Goal: Task Accomplishment & Management: Manage account settings

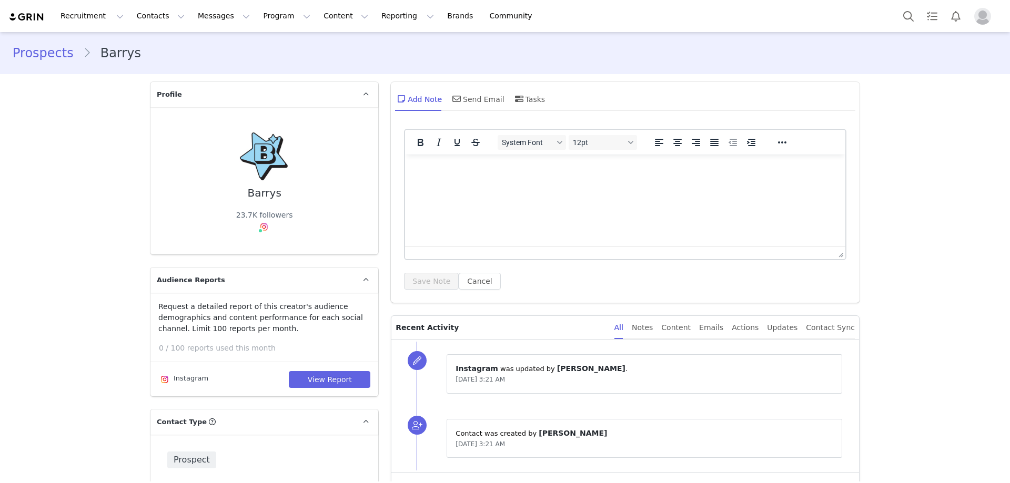
click at [30, 11] on div "Recruitment Recruitment Creator Search Curated Lists Landing Pages Web Extensio…" at bounding box center [275, 16] width 535 height 24
click at [42, 19] on img at bounding box center [26, 17] width 37 height 10
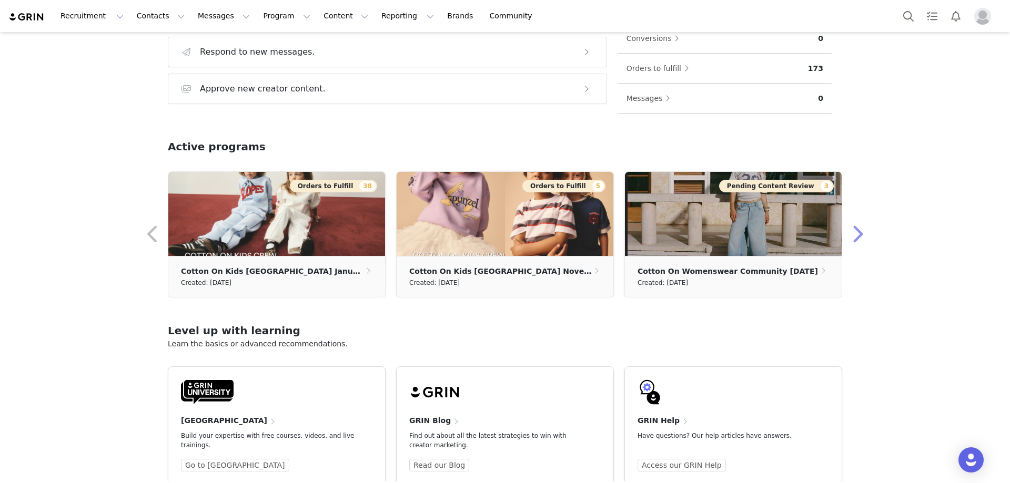
scroll to position [249, 0]
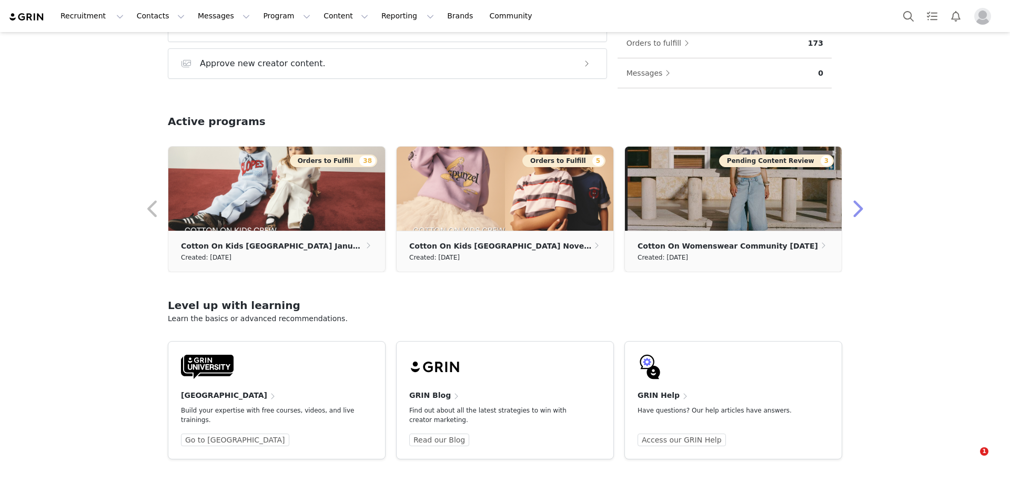
click at [853, 206] on button "button" at bounding box center [856, 209] width 21 height 25
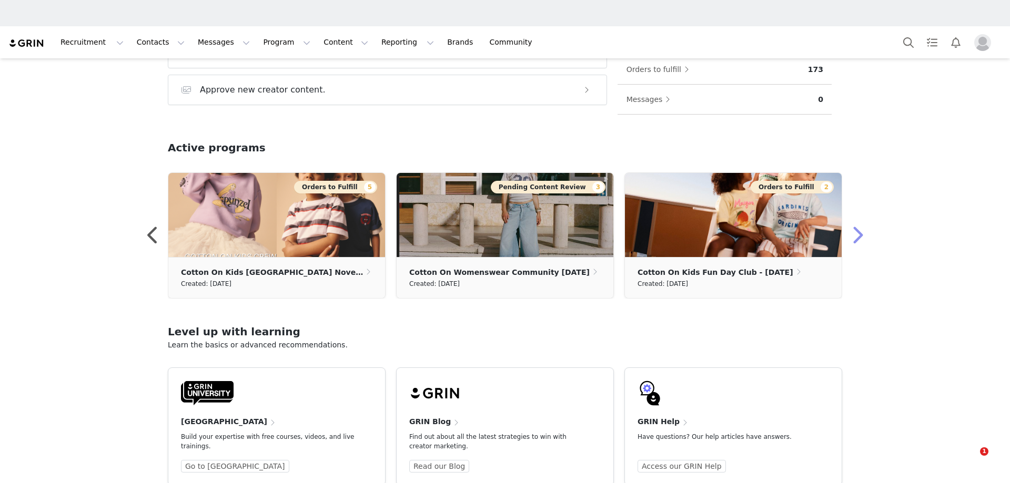
click at [853, 206] on div "Welcome, [PERSON_NAME]! Grow your program Take action with these steps: Search …" at bounding box center [505, 55] width 725 height 408
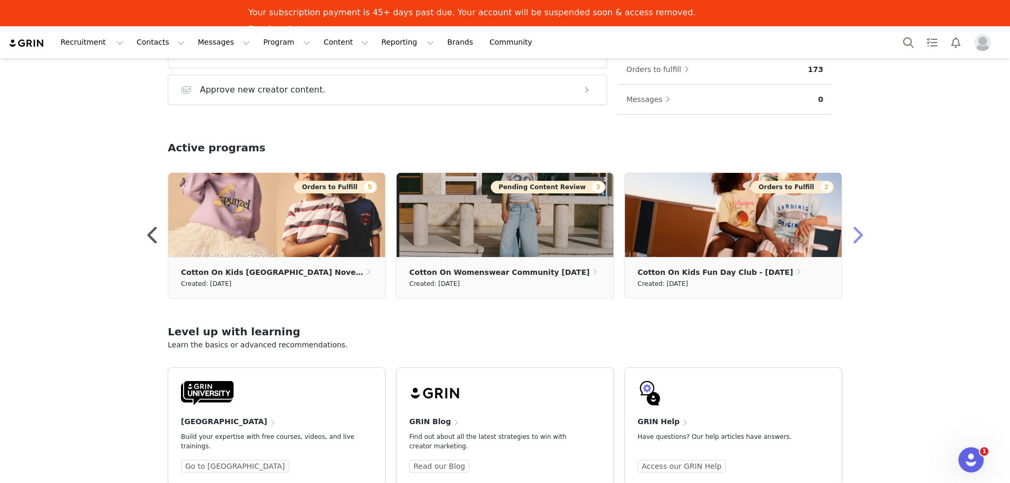
scroll to position [0, 0]
click at [856, 230] on button "button" at bounding box center [856, 235] width 21 height 25
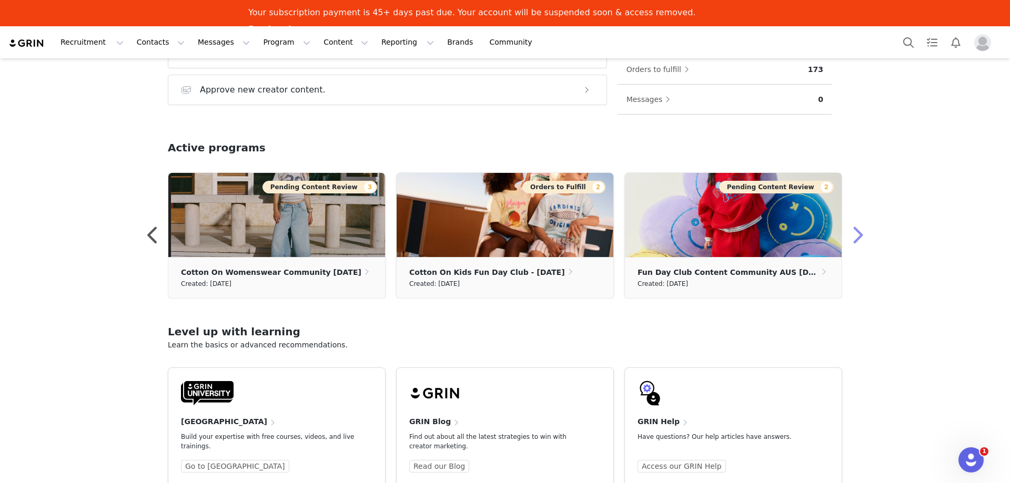
click at [856, 235] on button "button" at bounding box center [856, 235] width 21 height 25
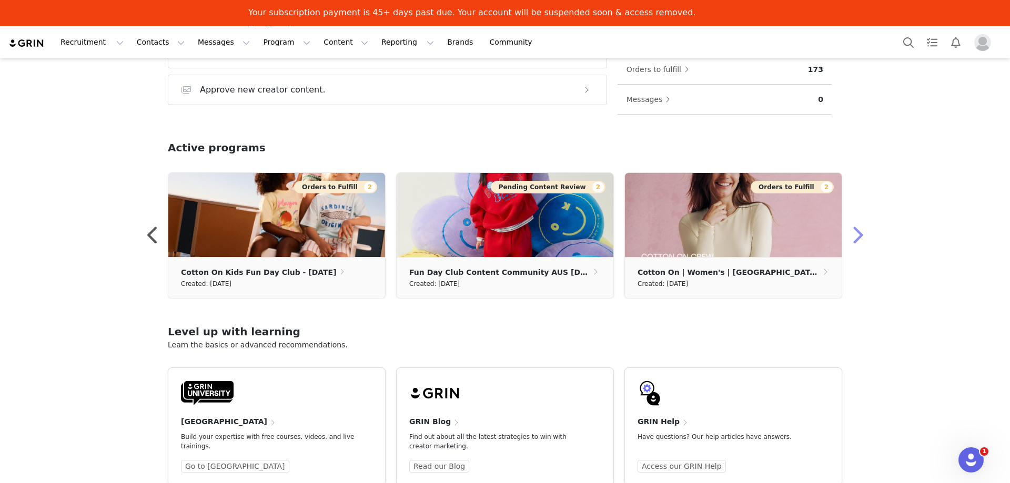
click at [856, 235] on button "button" at bounding box center [856, 235] width 21 height 25
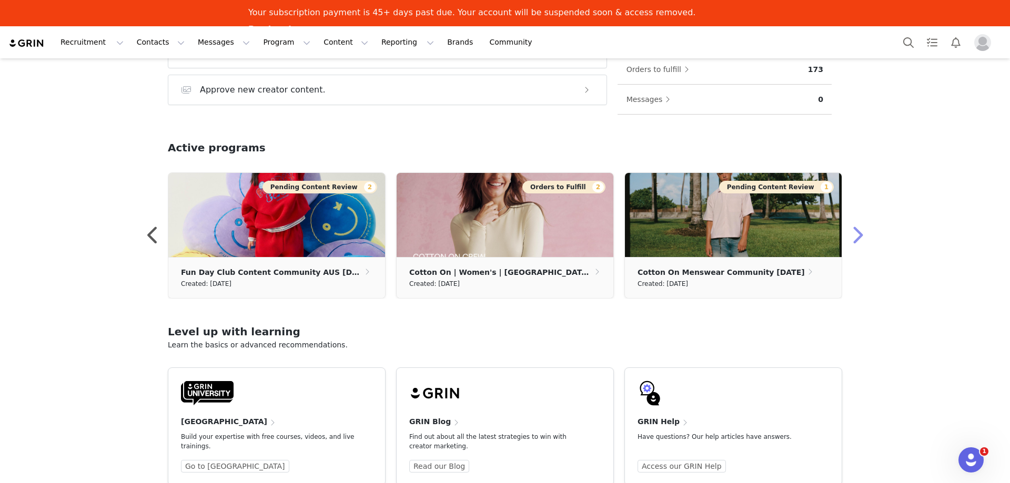
click at [856, 235] on button "button" at bounding box center [856, 235] width 21 height 25
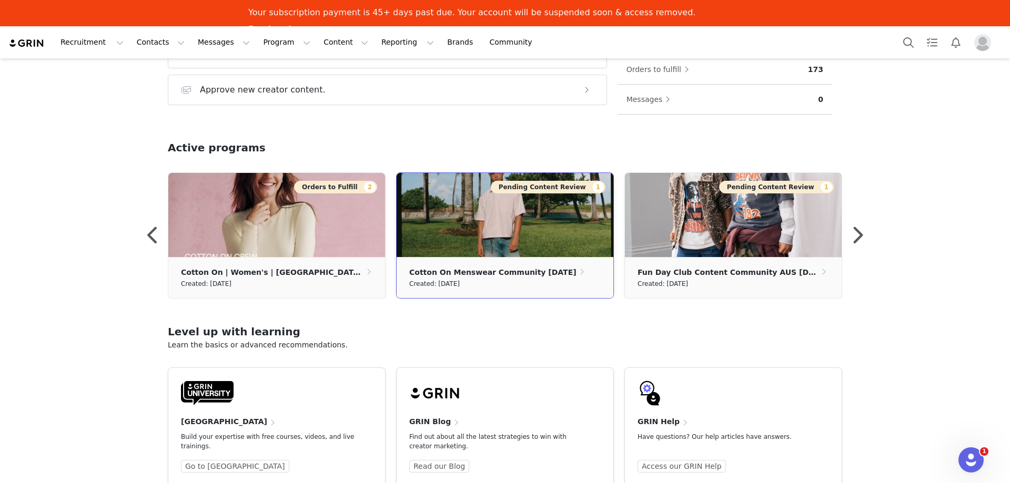
click at [546, 254] on img at bounding box center [505, 215] width 217 height 84
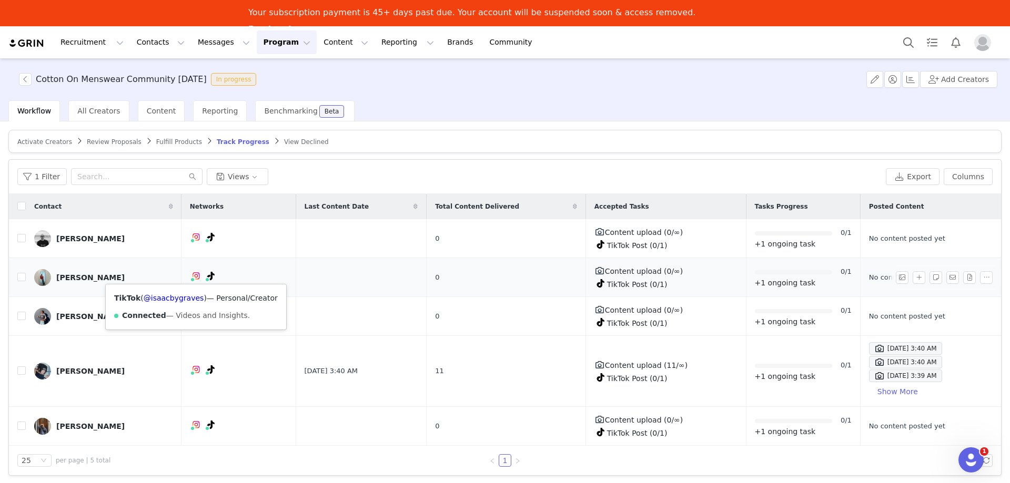
click at [205, 279] on span at bounding box center [207, 279] width 5 height 5
click at [179, 297] on link "@isaacbygraves" at bounding box center [174, 298] width 61 height 8
click at [163, 38] on button "Contacts Contacts" at bounding box center [160, 43] width 61 height 24
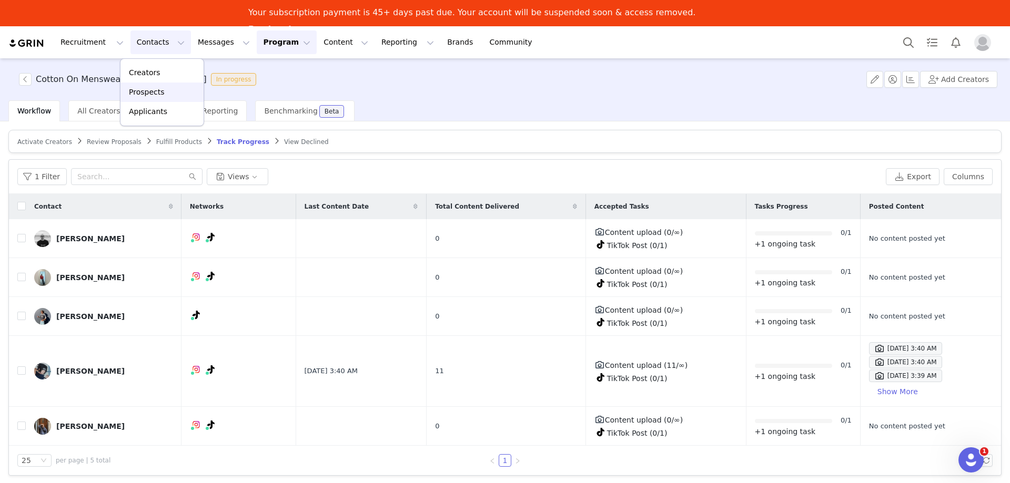
click at [165, 87] on div "Prospects" at bounding box center [162, 92] width 70 height 11
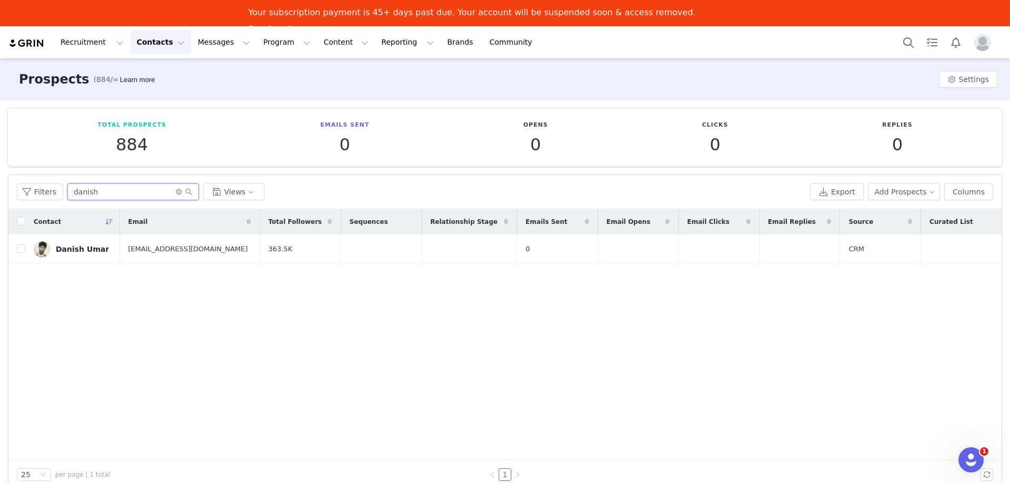
click at [104, 188] on input "danish" at bounding box center [133, 192] width 132 height 17
click at [917, 194] on button "Add Prospects" at bounding box center [904, 192] width 73 height 17
click at [882, 211] on span "Add a Prospect" at bounding box center [909, 213] width 55 height 12
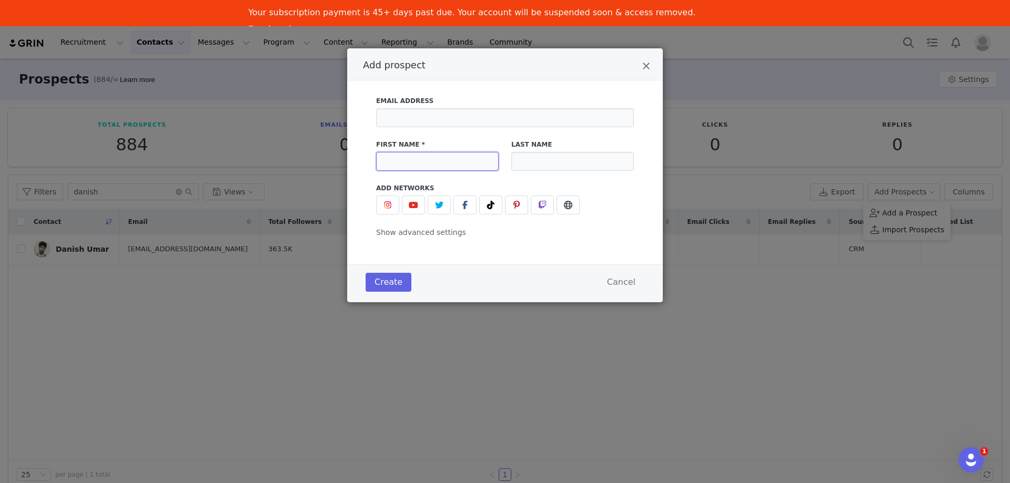
click at [418, 164] on input "Add prospect" at bounding box center [437, 161] width 123 height 19
type input "[PERSON_NAME]"
click at [494, 208] on icon "Add prospect" at bounding box center [490, 205] width 7 height 8
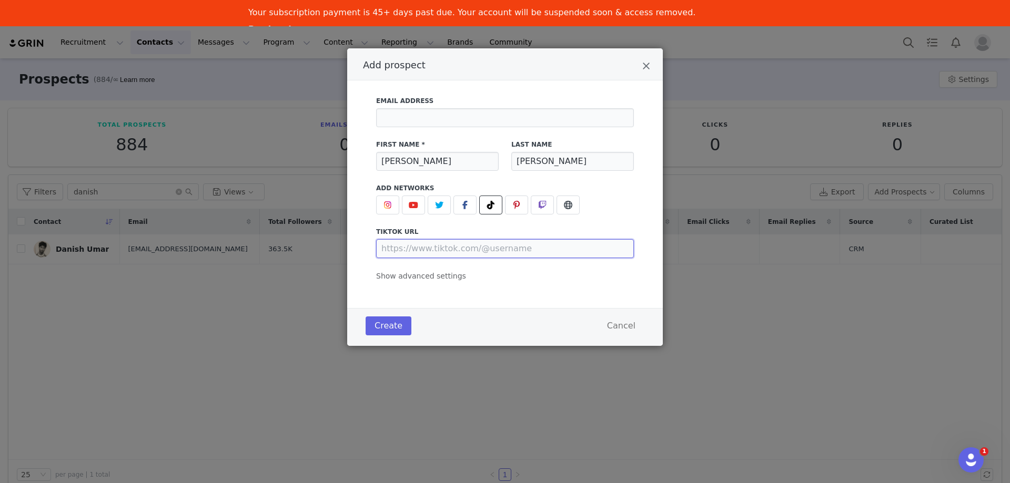
click at [425, 247] on input "Add prospect" at bounding box center [505, 248] width 258 height 19
paste input "[URL][DOMAIN_NAME]"
type input "[URL][DOMAIN_NAME]"
click at [382, 213] on button "Add prospect" at bounding box center [387, 205] width 23 height 19
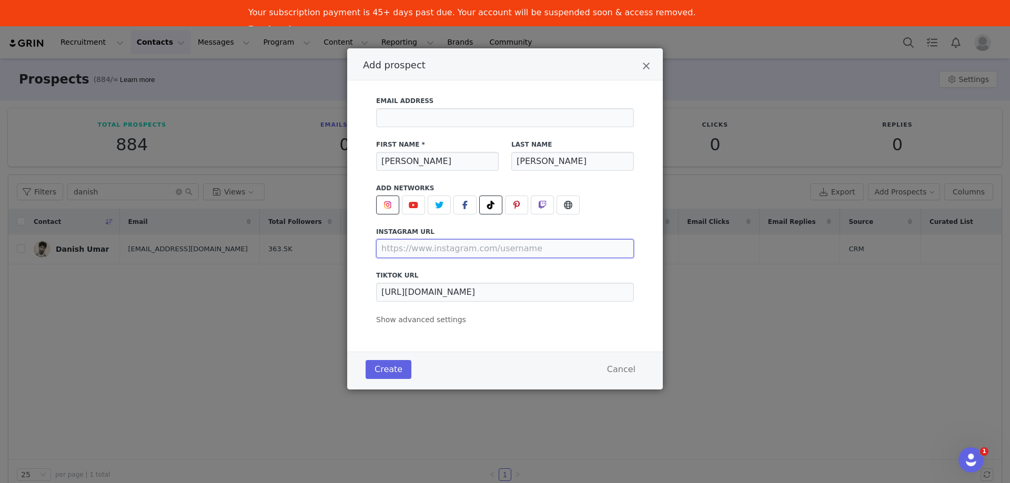
click at [505, 251] on input "Add prospect" at bounding box center [505, 248] width 258 height 19
paste input "[URL][DOMAIN_NAME]"
type input "[URL][DOMAIN_NAME]"
click at [517, 331] on div "Email Address First Name * [PERSON_NAME] Last Name [PERSON_NAME] Add Networks i…" at bounding box center [505, 215] width 316 height 271
click at [390, 369] on button "Create" at bounding box center [389, 369] width 46 height 19
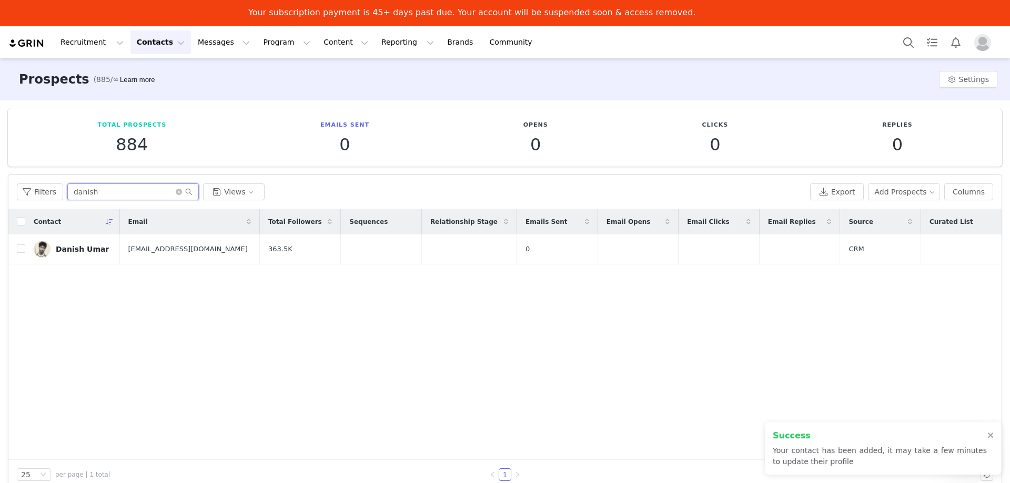
click at [127, 195] on input "danish" at bounding box center [133, 192] width 132 height 17
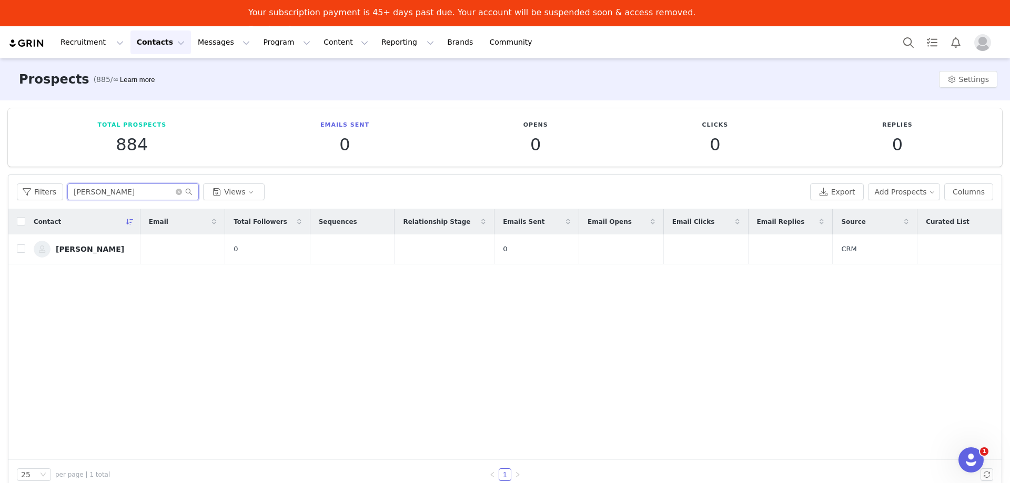
type input "[PERSON_NAME]"
click at [84, 249] on div "[PERSON_NAME]" at bounding box center [90, 249] width 68 height 8
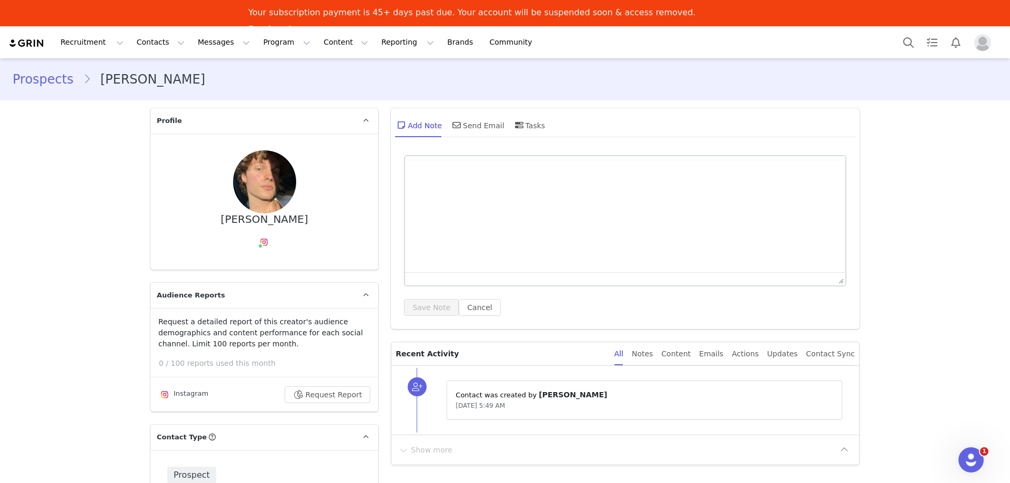
type input "+1 ([GEOGRAPHIC_DATA])"
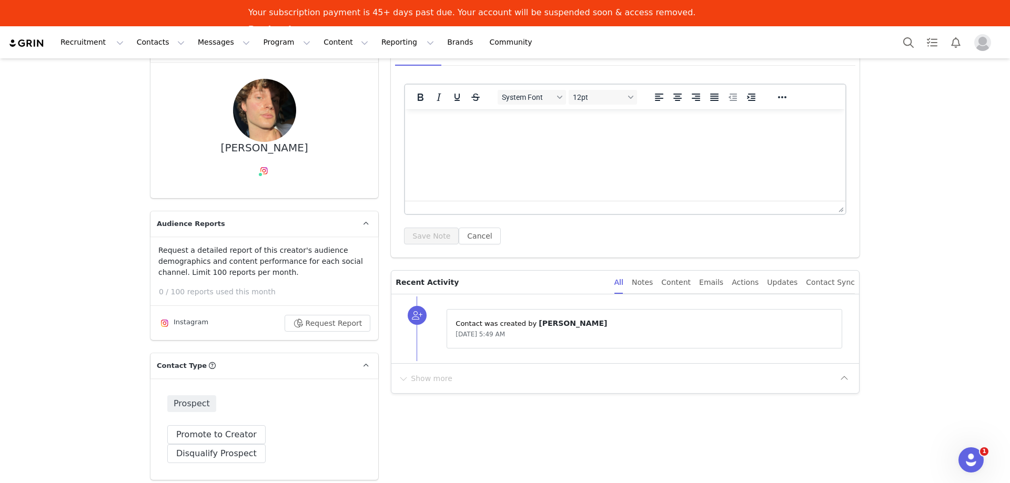
scroll to position [53, 0]
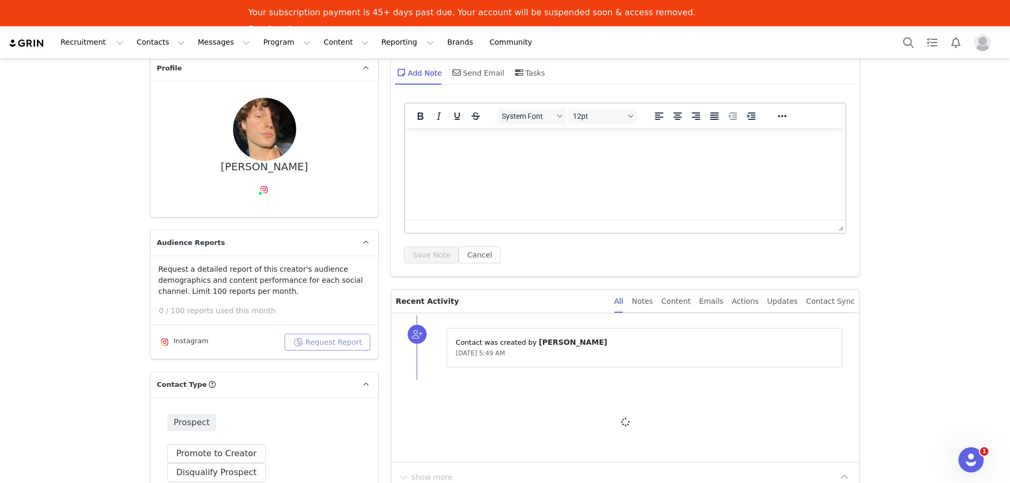
click at [285, 338] on button "Request Report" at bounding box center [328, 342] width 86 height 17
type input "[URL][DOMAIN_NAME]"
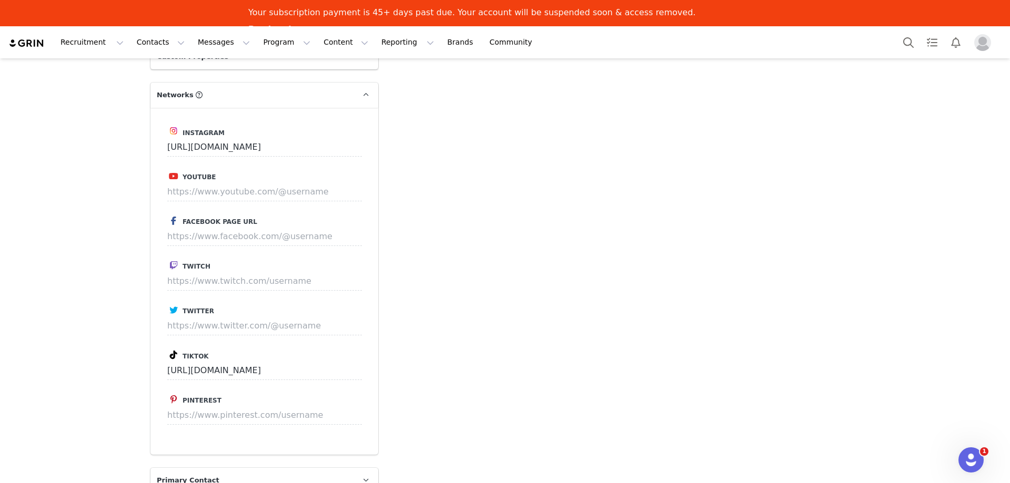
scroll to position [1052, 0]
click at [312, 360] on input "[URL][DOMAIN_NAME]" at bounding box center [264, 369] width 195 height 19
click at [390, 359] on div "Add Note Send Email Tasks System Font 12pt To open the popup, press Shift+Enter…" at bounding box center [625, 15] width 481 height 1931
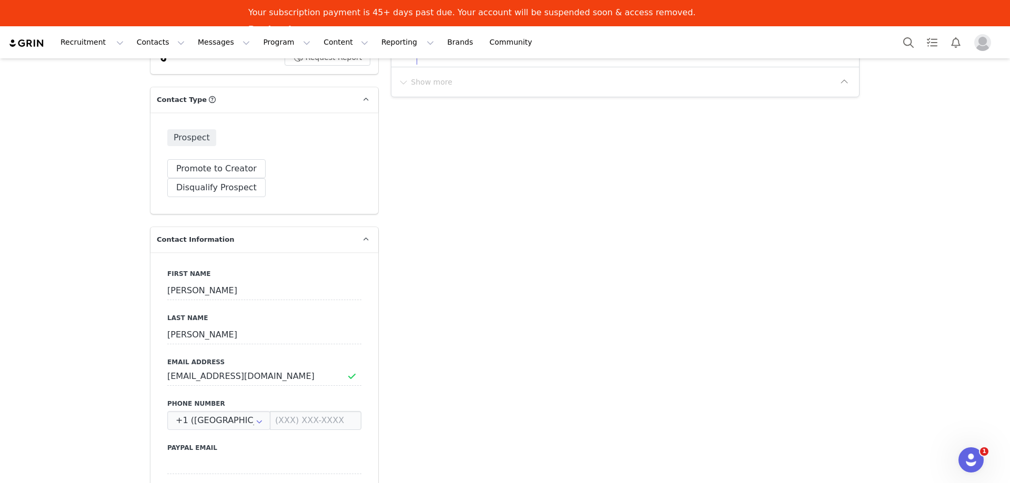
scroll to position [53, 0]
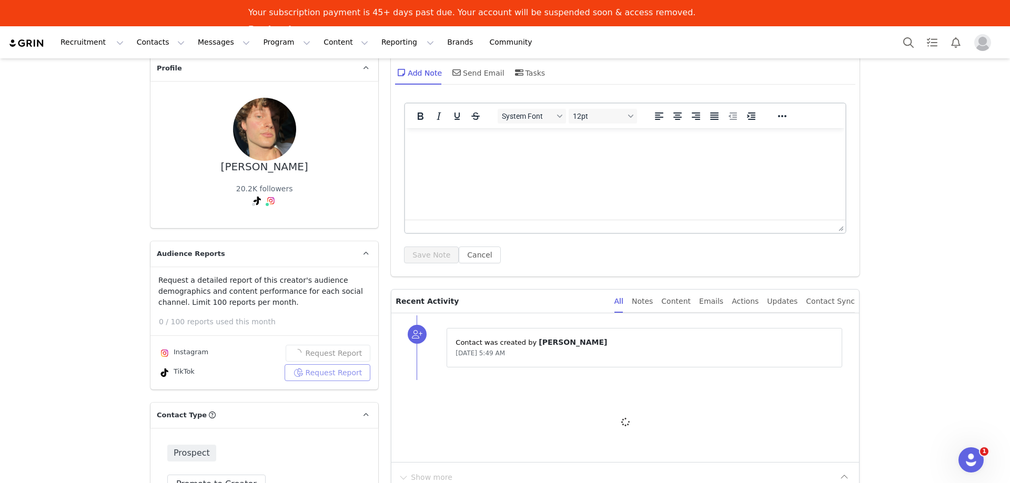
click at [313, 380] on button "Request Report" at bounding box center [328, 373] width 86 height 17
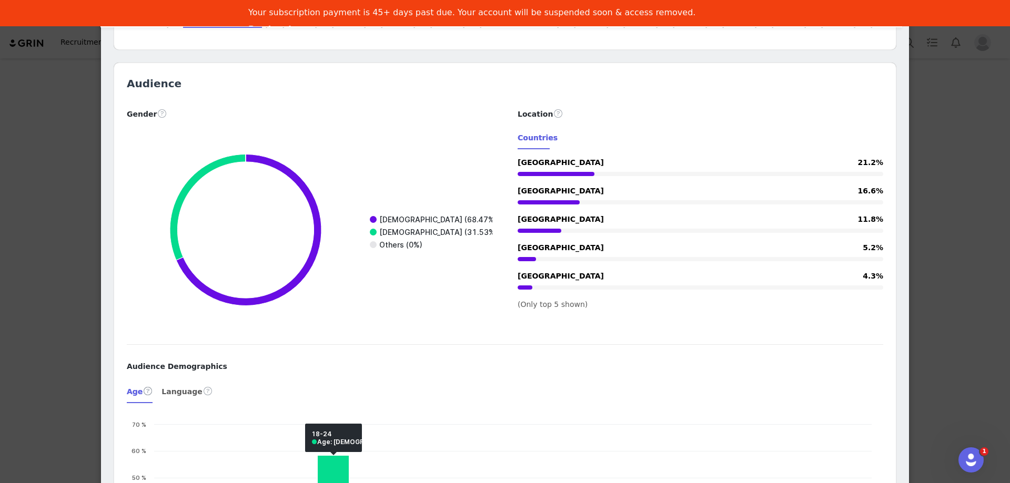
scroll to position [514, 0]
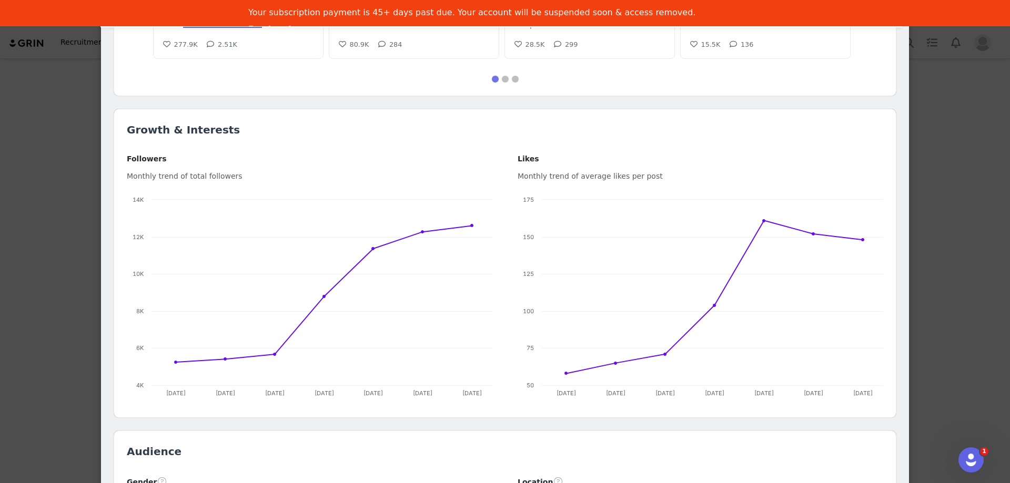
click at [982, 196] on div "[PERSON_NAME] @joefletcherau my visual fashion journal sydney [EMAIL_ADDRESS][D…" at bounding box center [505, 241] width 1010 height 483
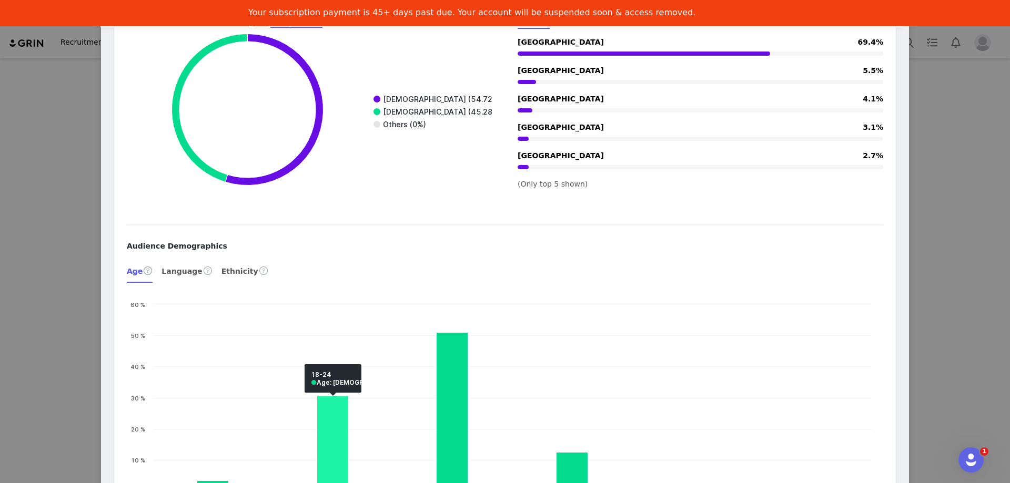
scroll to position [1263, 0]
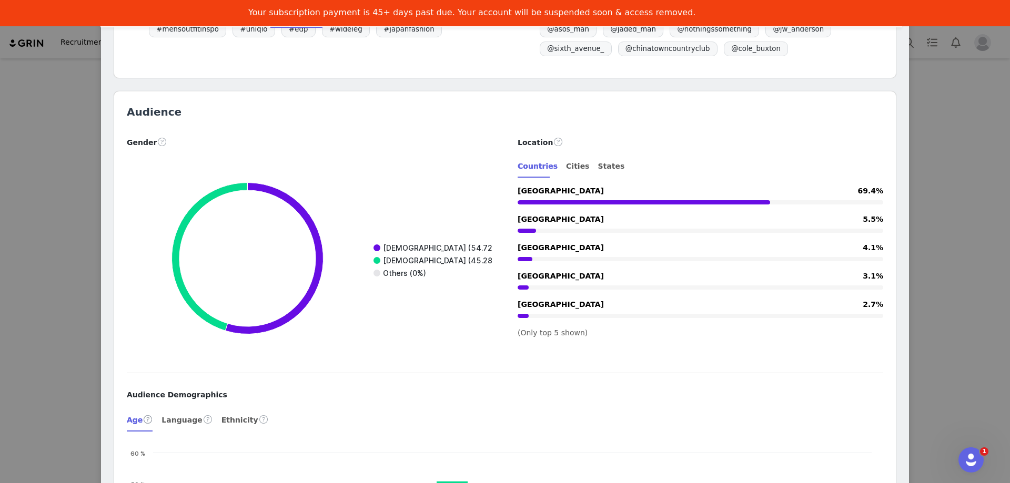
click at [967, 324] on div "[PERSON_NAME] @joefletcherau my visual fashion journal location: [GEOGRAPHIC_DA…" at bounding box center [505, 241] width 1010 height 483
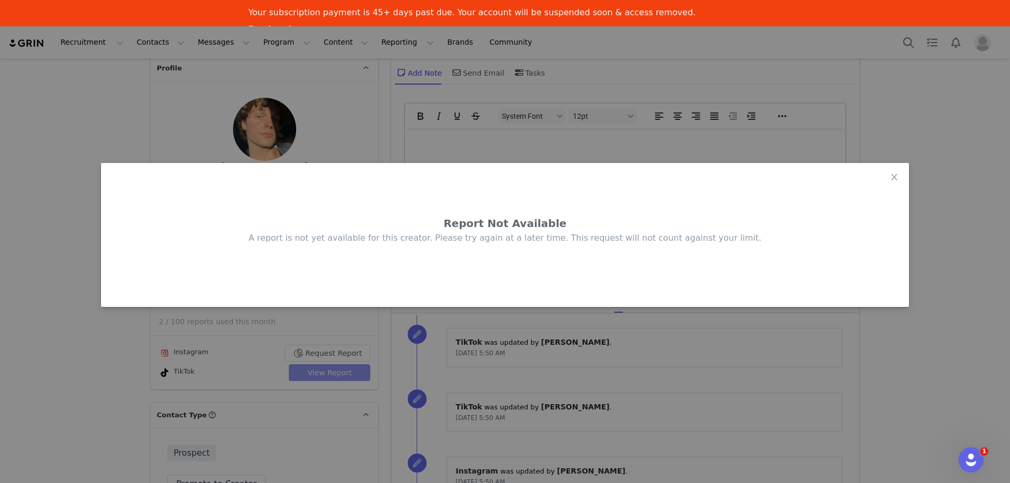
scroll to position [0, 0]
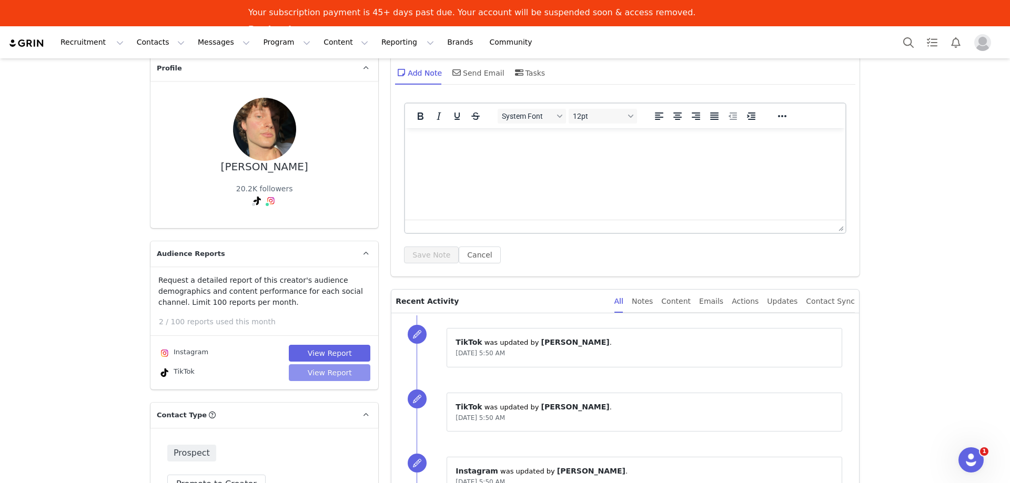
click at [341, 365] on button "View Report" at bounding box center [330, 373] width 82 height 17
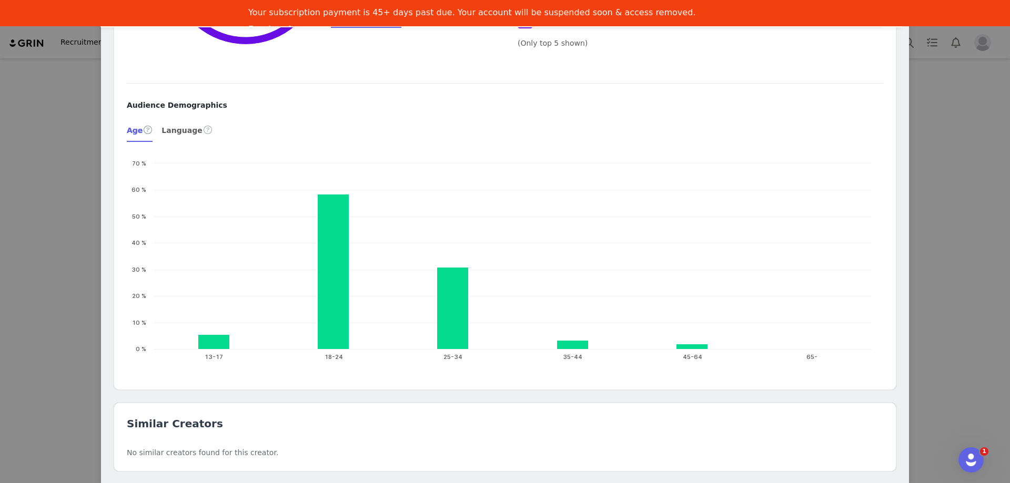
scroll to position [1144, 0]
click at [941, 227] on div "[PERSON_NAME] @joefletcherau my visual fashion journal sydney [EMAIL_ADDRESS][D…" at bounding box center [505, 241] width 1010 height 483
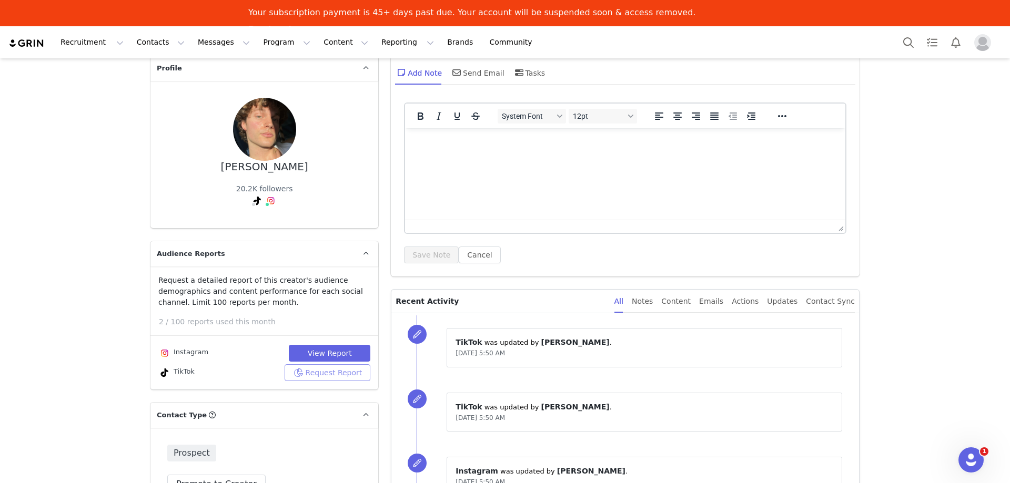
scroll to position [0, 0]
click at [340, 345] on button "View Report" at bounding box center [330, 353] width 82 height 17
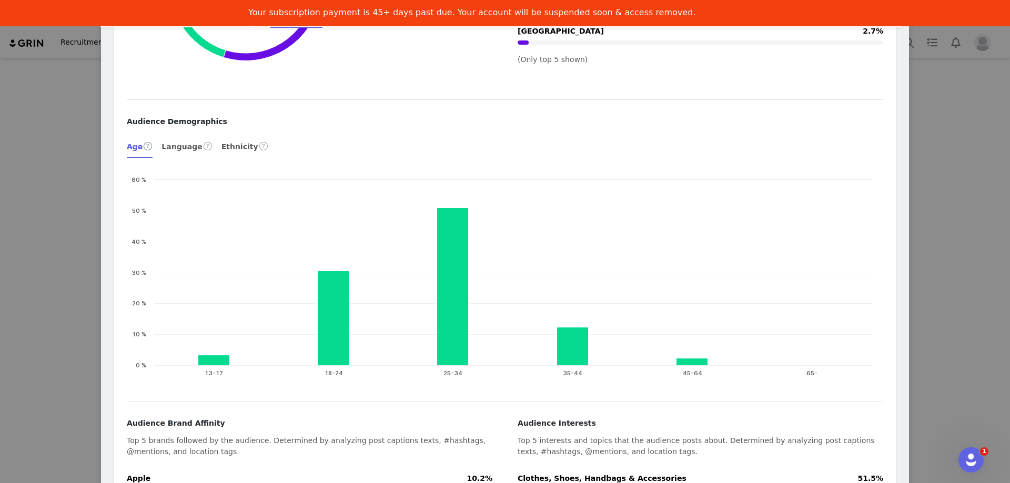
scroll to position [1537, 0]
click at [941, 324] on div "[PERSON_NAME] @joefletcherau my visual fashion journal location: [GEOGRAPHIC_DA…" at bounding box center [505, 241] width 1010 height 483
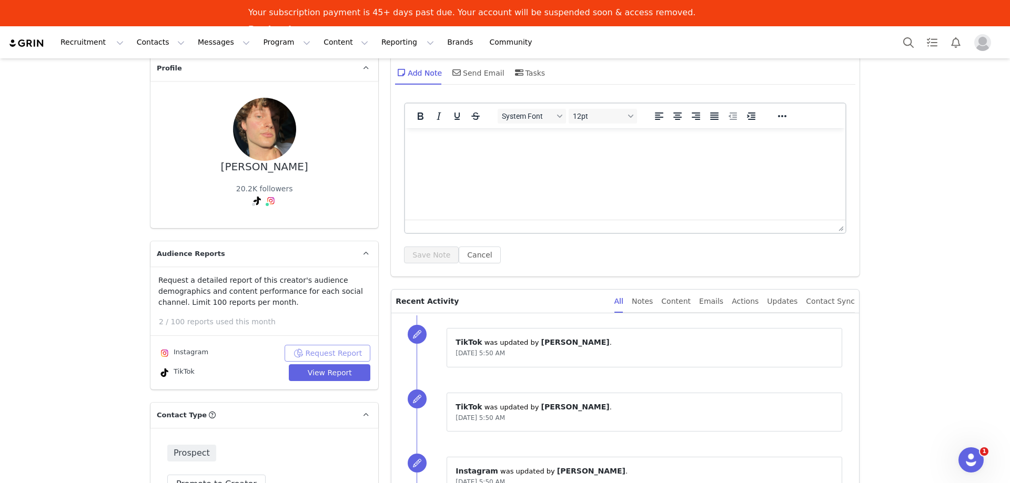
scroll to position [0, 0]
click at [311, 379] on button "View Report" at bounding box center [330, 373] width 82 height 17
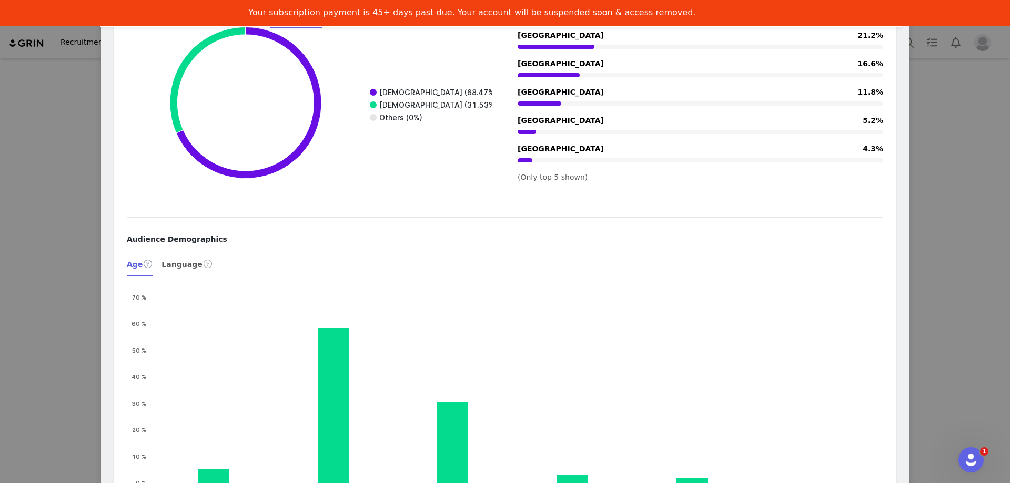
scroll to position [1009, 0]
click at [926, 206] on div "[PERSON_NAME] @joefletcherau my visual fashion journal sydney [EMAIL_ADDRESS][D…" at bounding box center [505, 241] width 1010 height 483
